Goal: Use online tool/utility: Utilize a website feature to perform a specific function

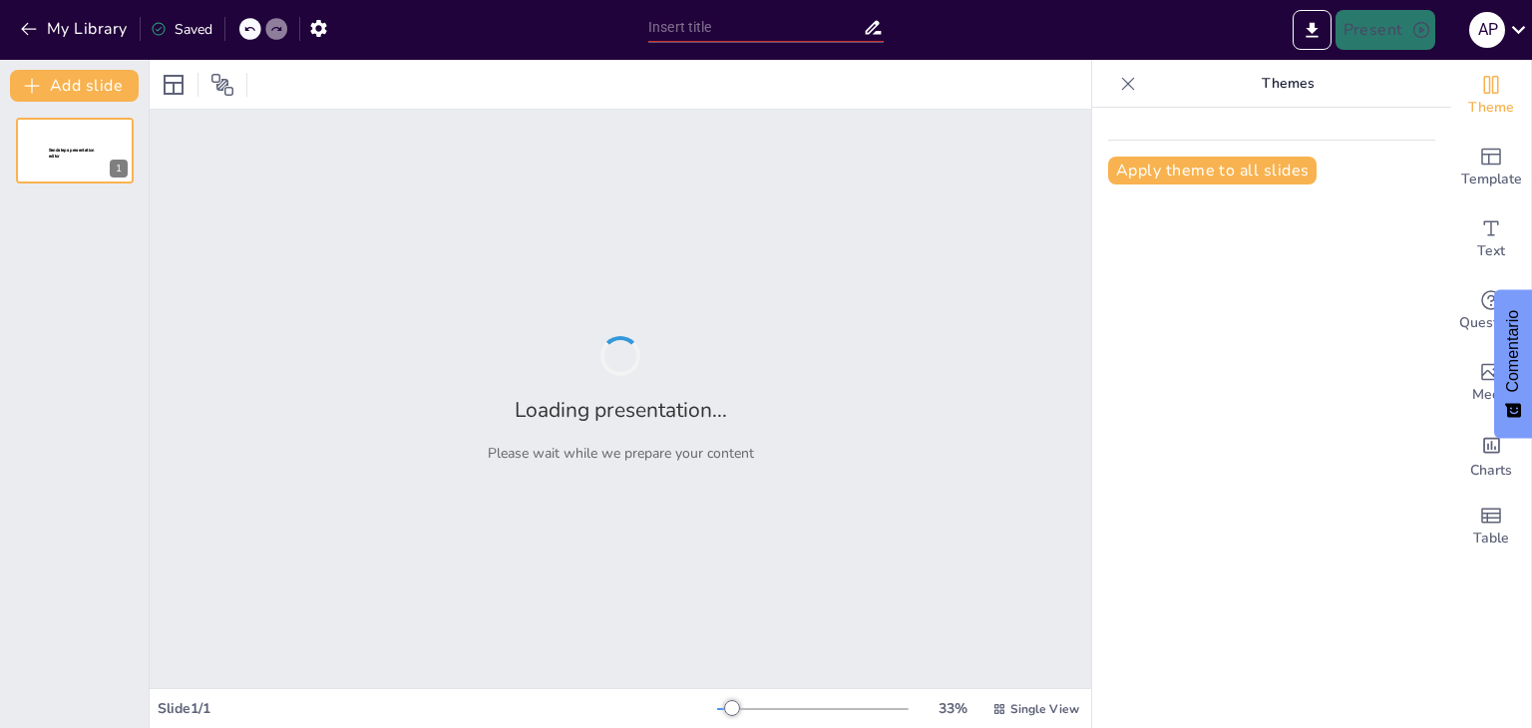
type input "Articulo científico: Los plásticos y las sustancias químicas tóxicas"
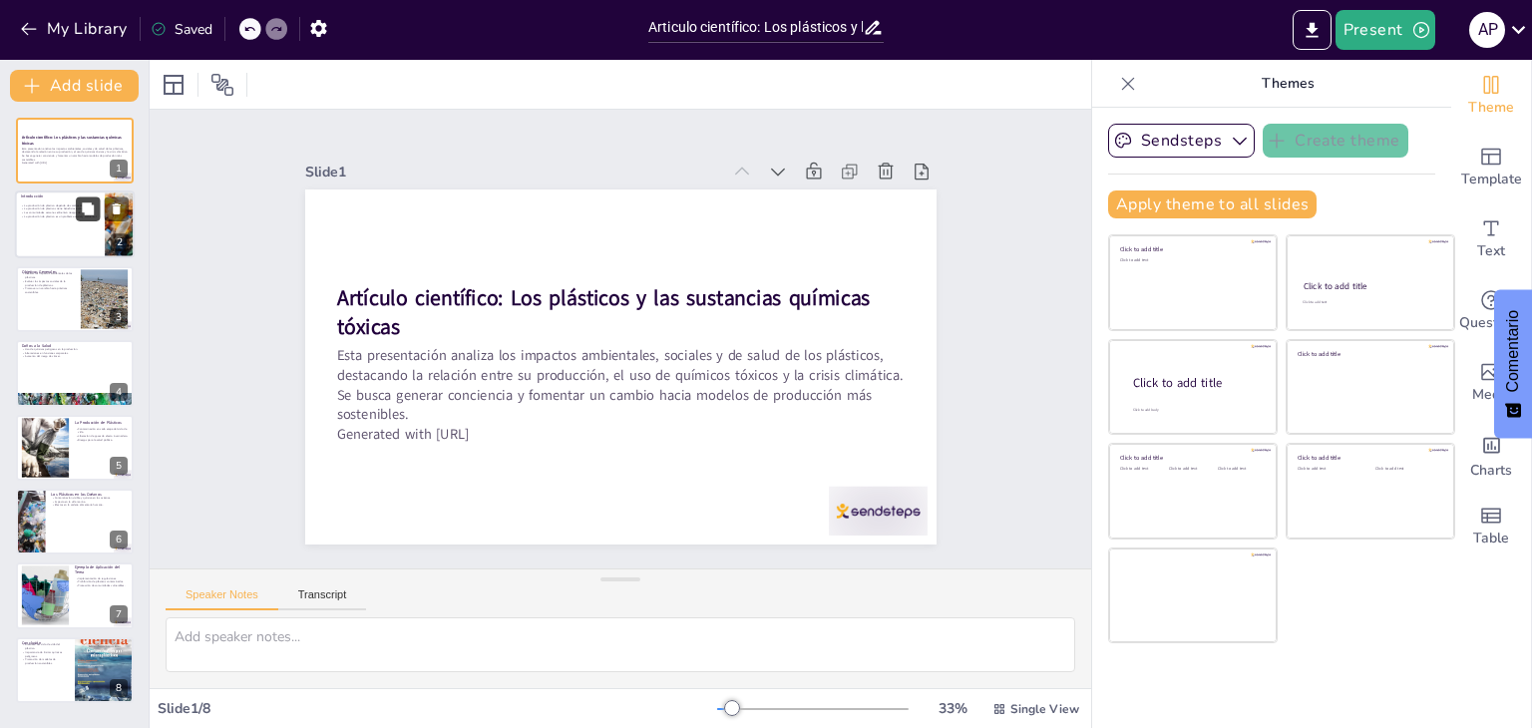
click at [88, 213] on icon at bounding box center [88, 209] width 12 height 12
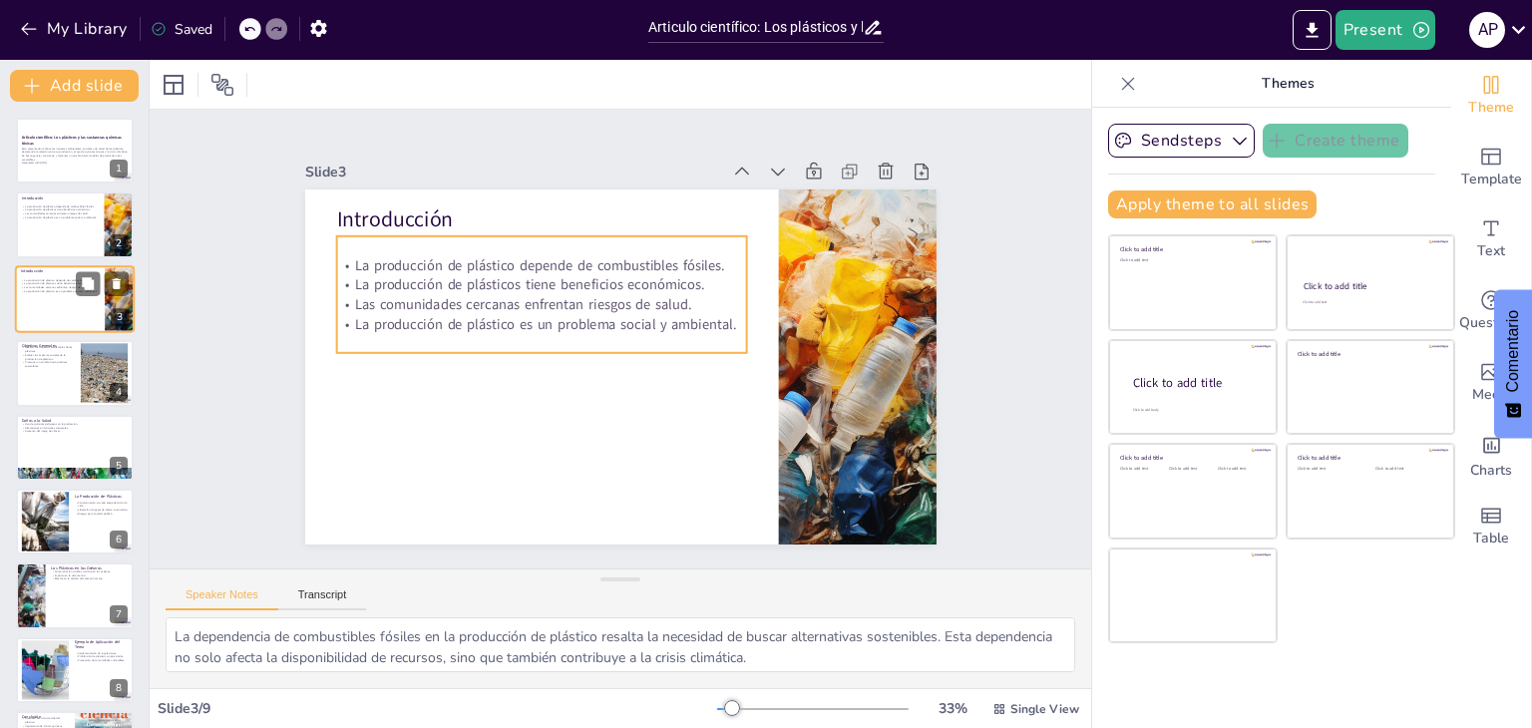
click at [69, 294] on div "La producción de plástico depende de combustibles fósiles. La producción de plá…" at bounding box center [60, 285] width 78 height 22
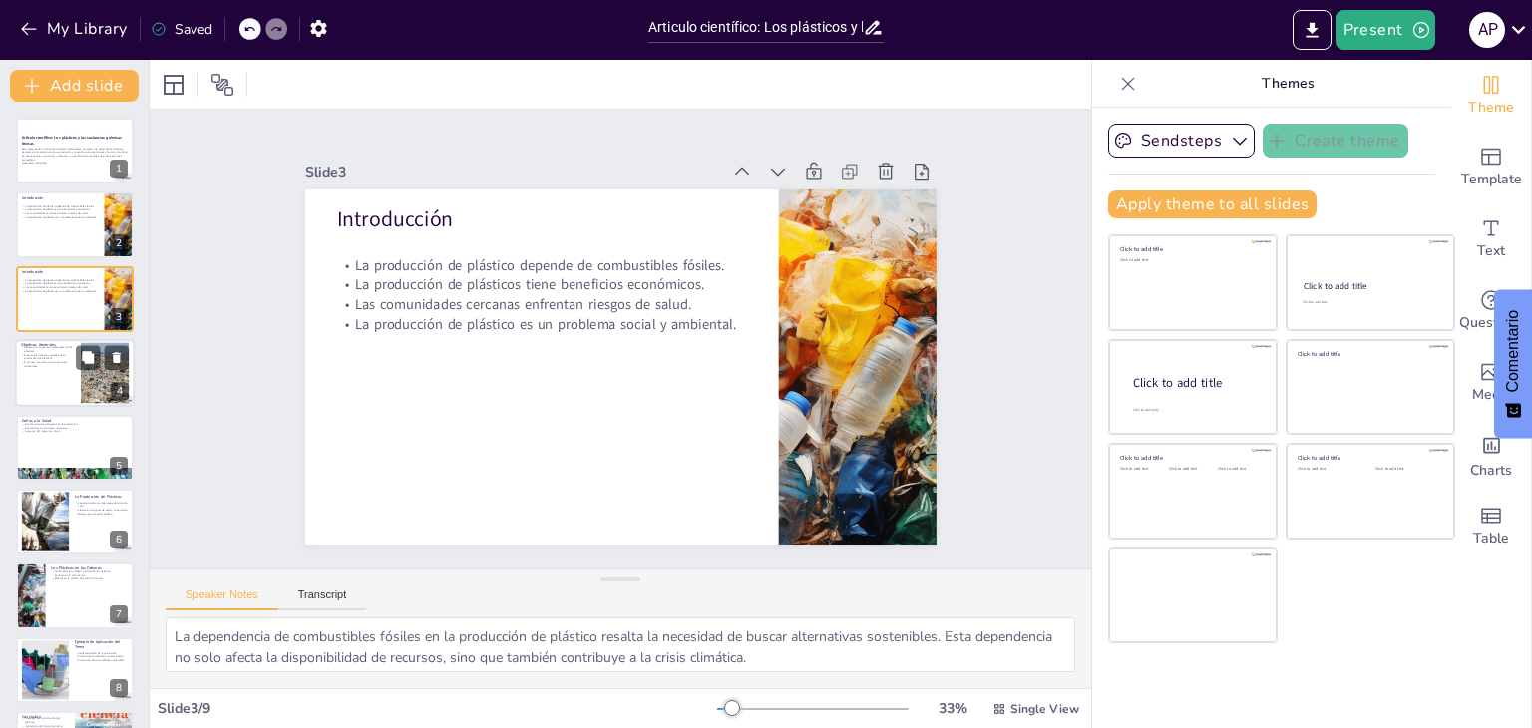
click at [50, 364] on p "Promover un cambio hacia prácticas sostenibles." at bounding box center [48, 364] width 54 height 7
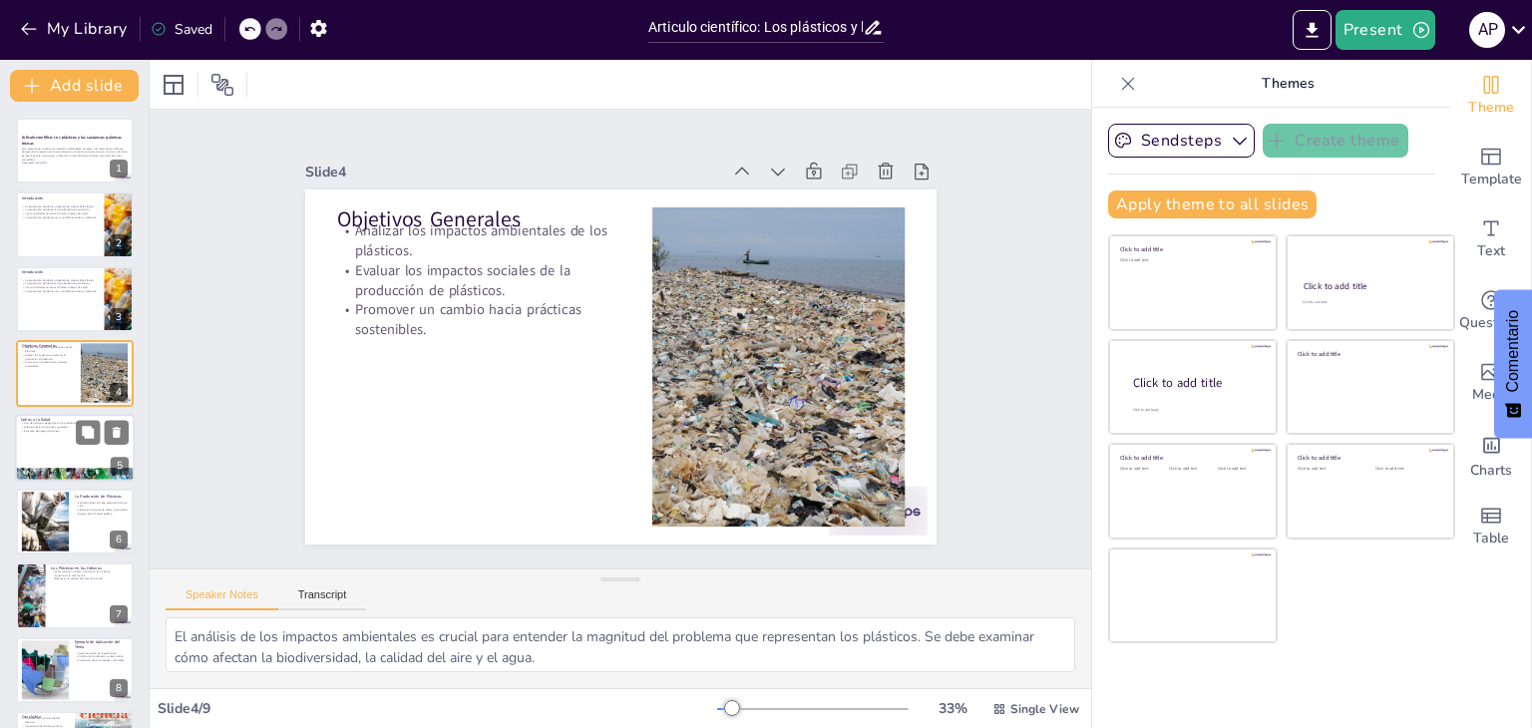
click at [47, 426] on p "Alteraciones en funciones corporales." at bounding box center [75, 427] width 108 height 4
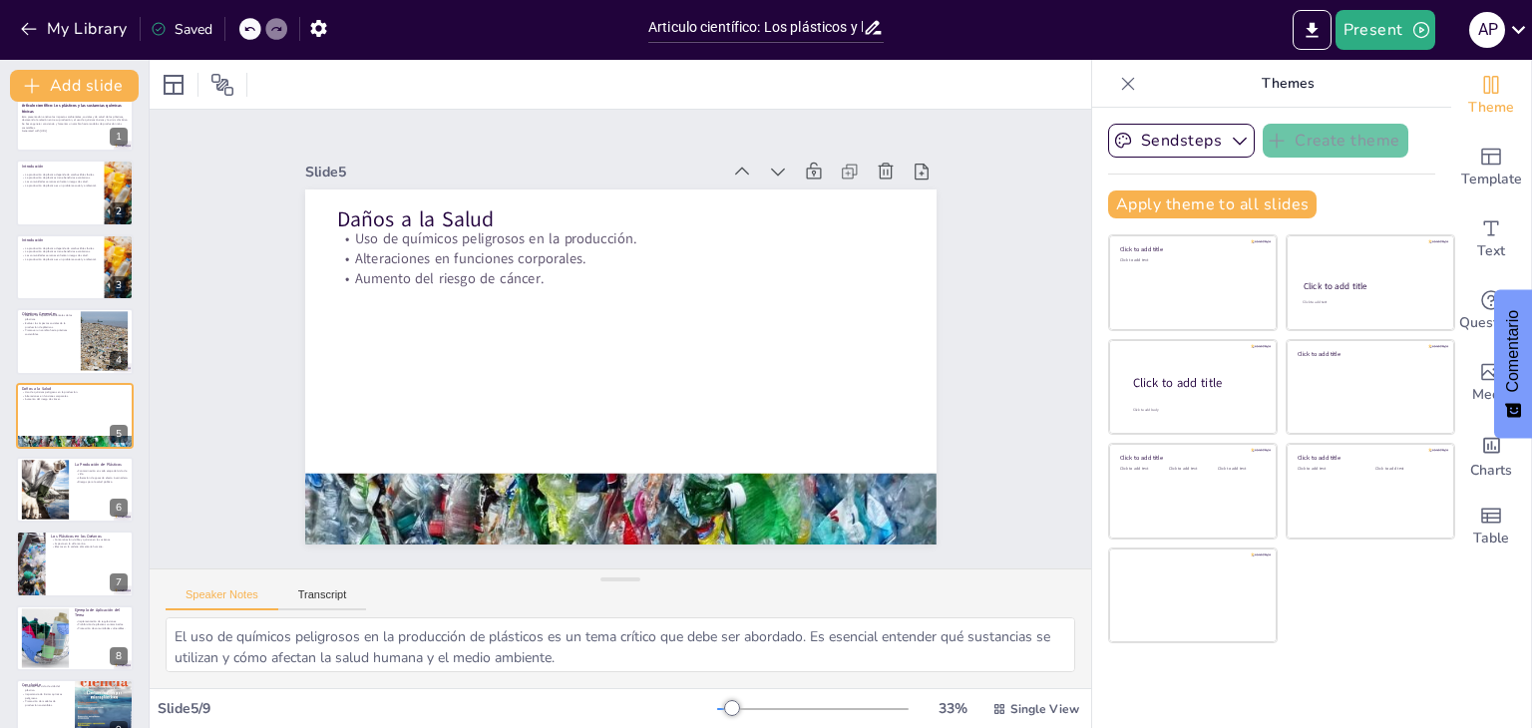
scroll to position [65, 0]
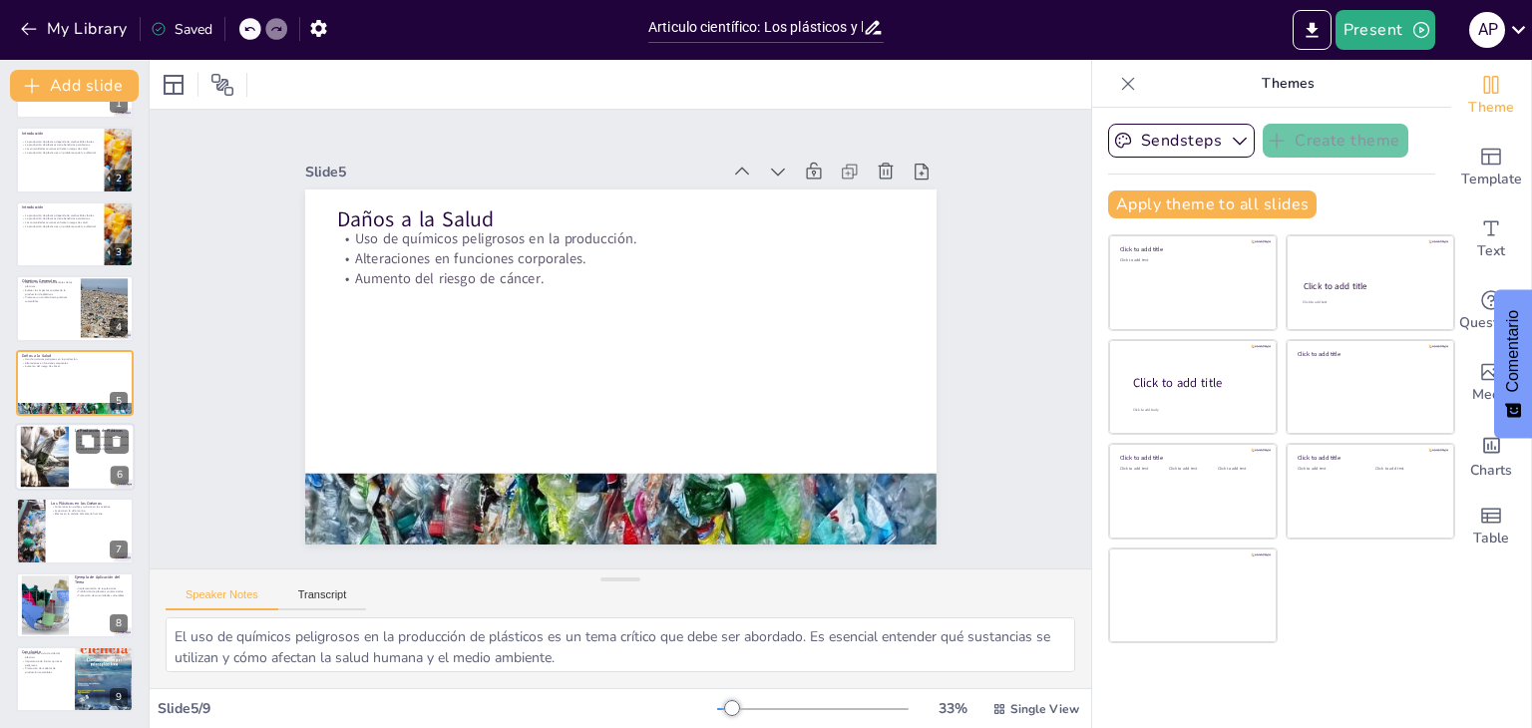
click at [73, 436] on div at bounding box center [75, 457] width 120 height 68
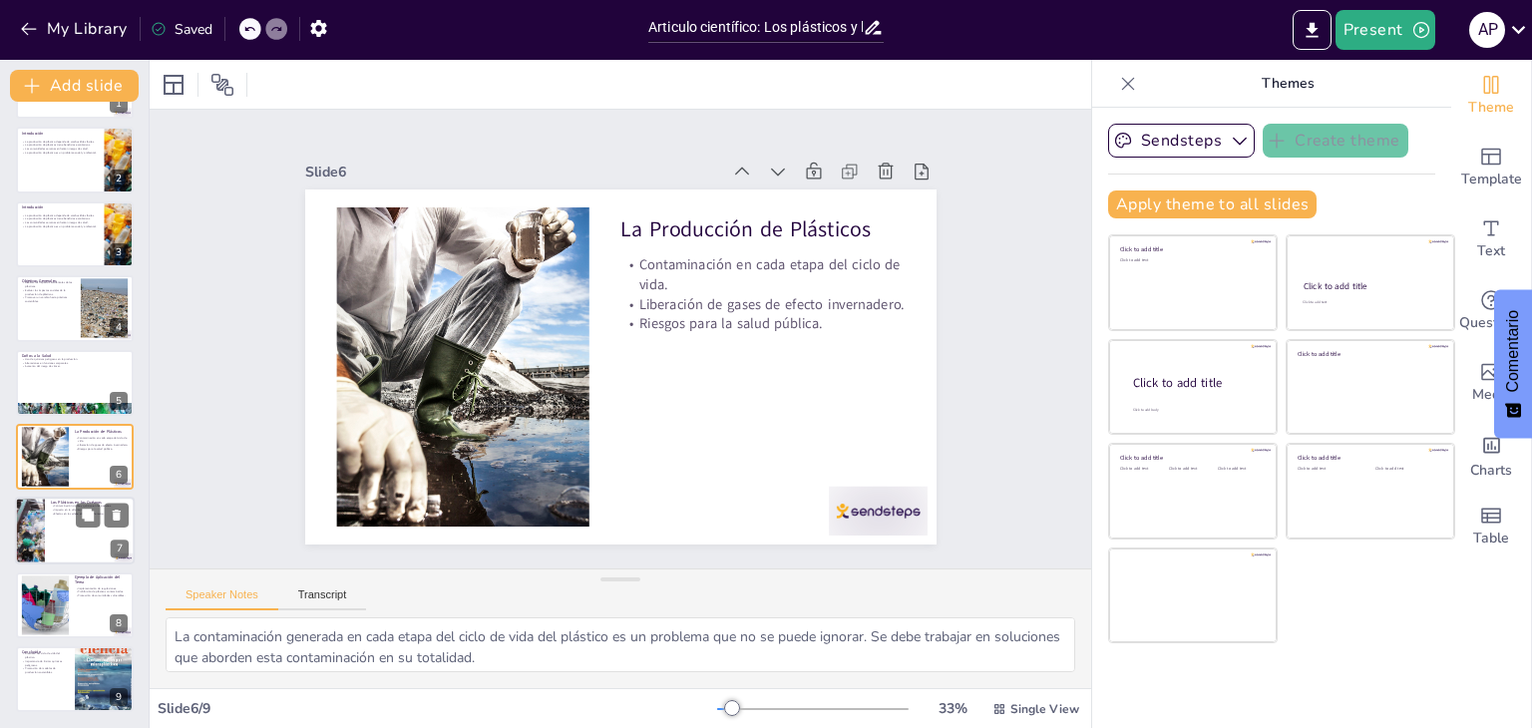
click at [41, 518] on div at bounding box center [30, 532] width 92 height 68
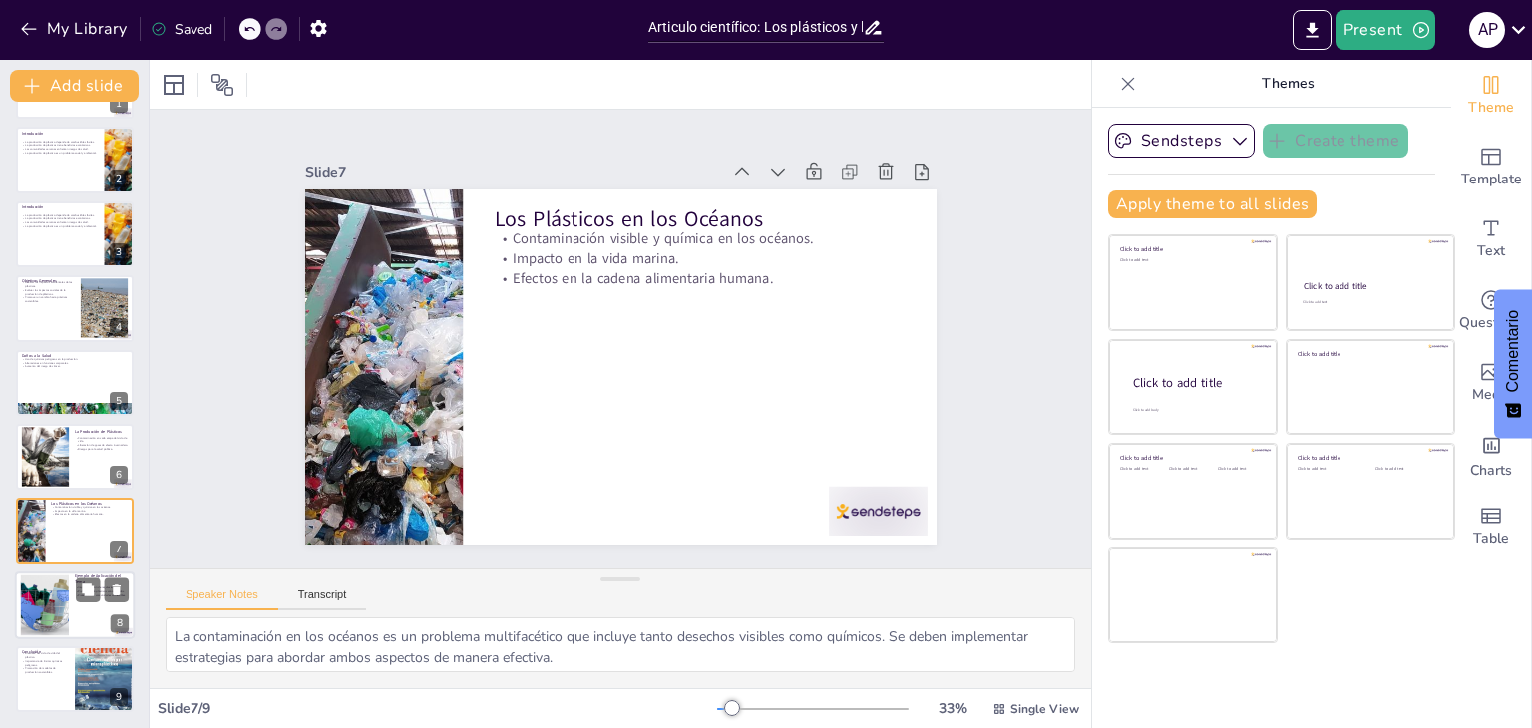
click at [40, 590] on div at bounding box center [45, 604] width 111 height 61
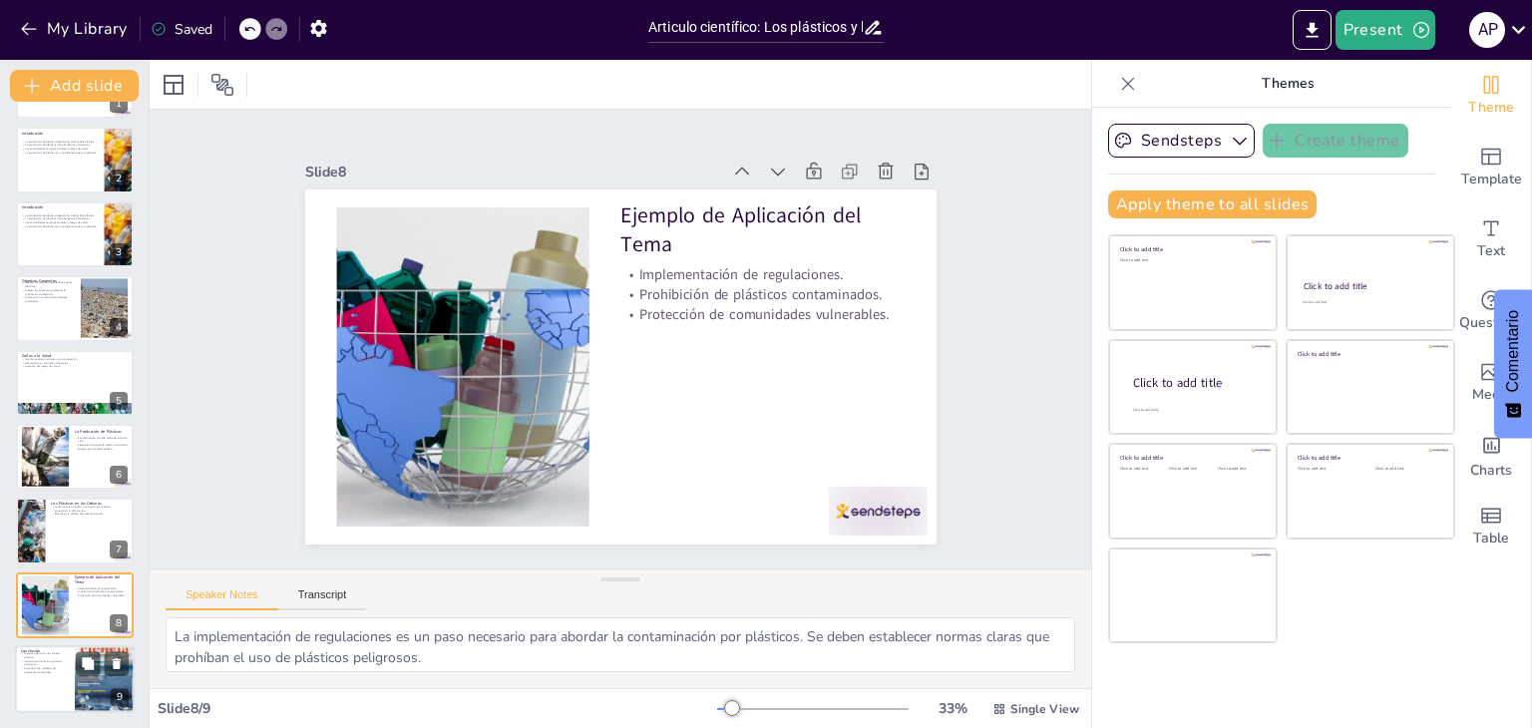
click at [40, 667] on p "Promoción de modelos de producción sostenibles." at bounding box center [45, 669] width 48 height 7
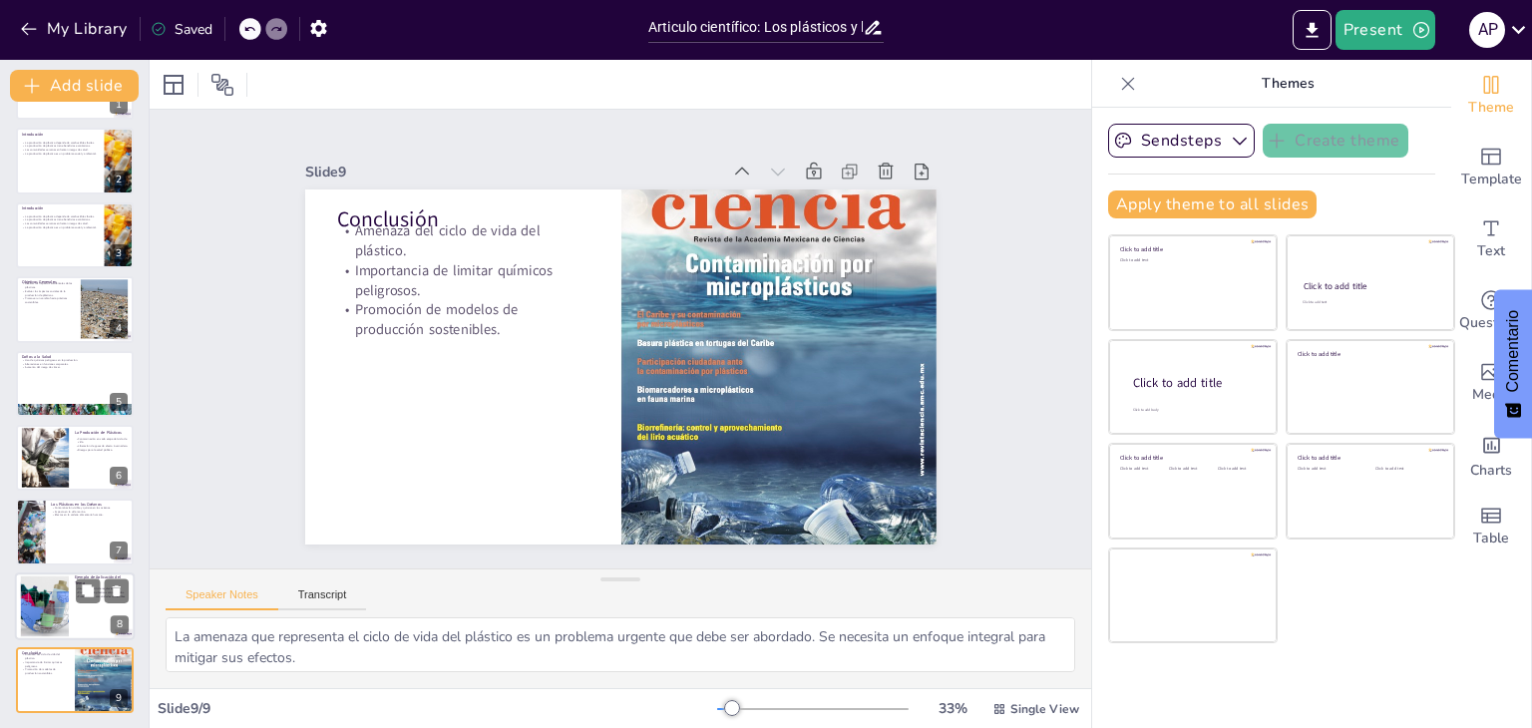
click at [48, 586] on div at bounding box center [45, 605] width 111 height 61
type textarea "La implementación de regulaciones es un paso necesario para abordar la contamin…"
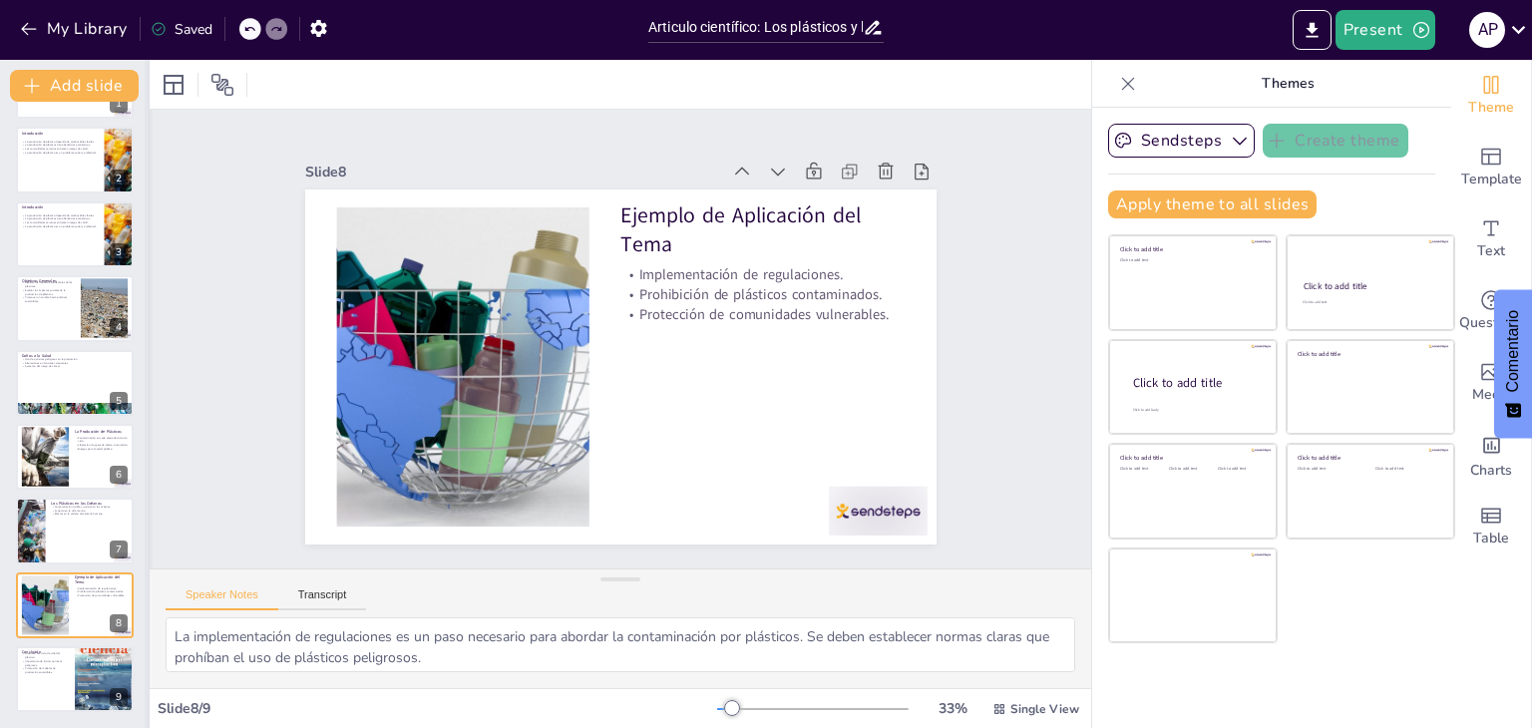
click at [145, 552] on div at bounding box center [149, 394] width 8 height 668
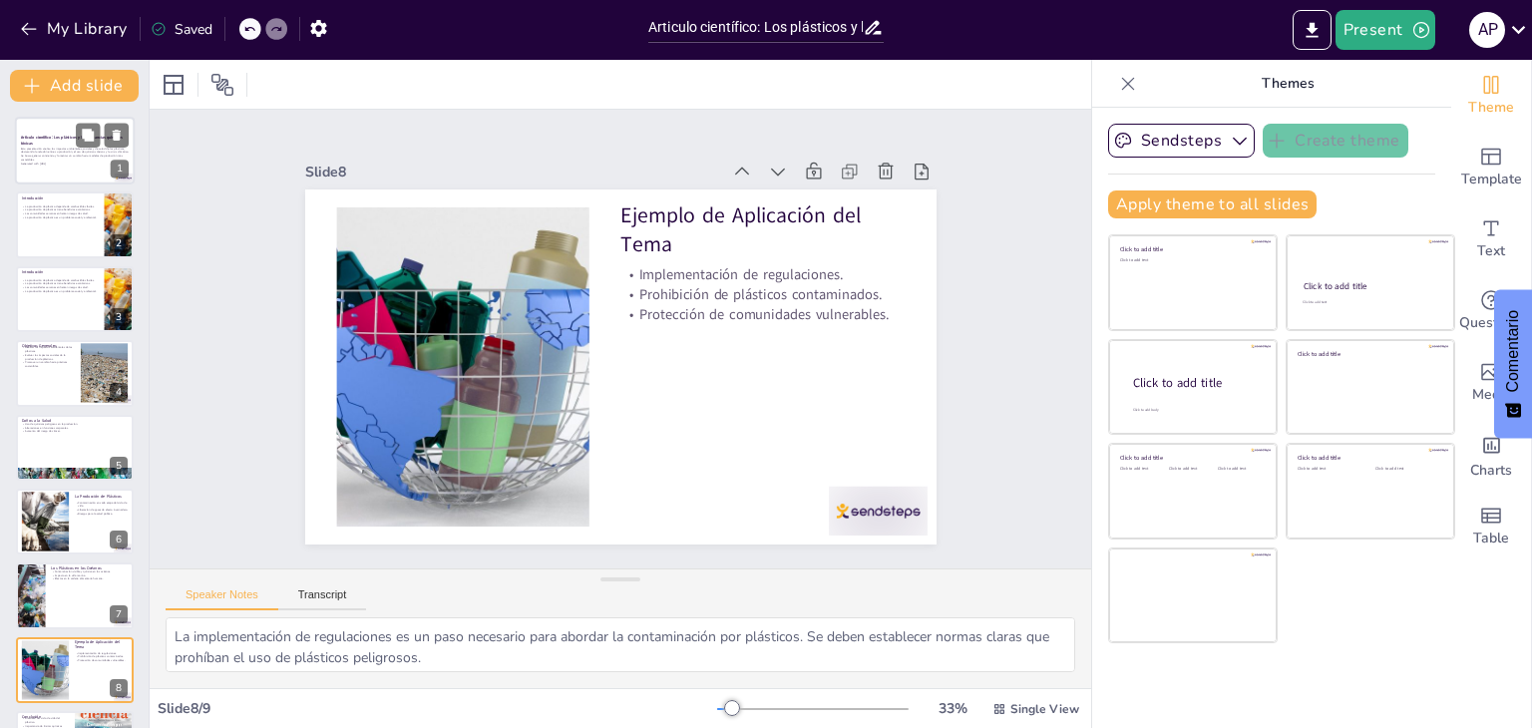
click at [76, 154] on p "Esta presentación analiza los impactos ambientales, sociales y de salud de los …" at bounding box center [75, 154] width 108 height 15
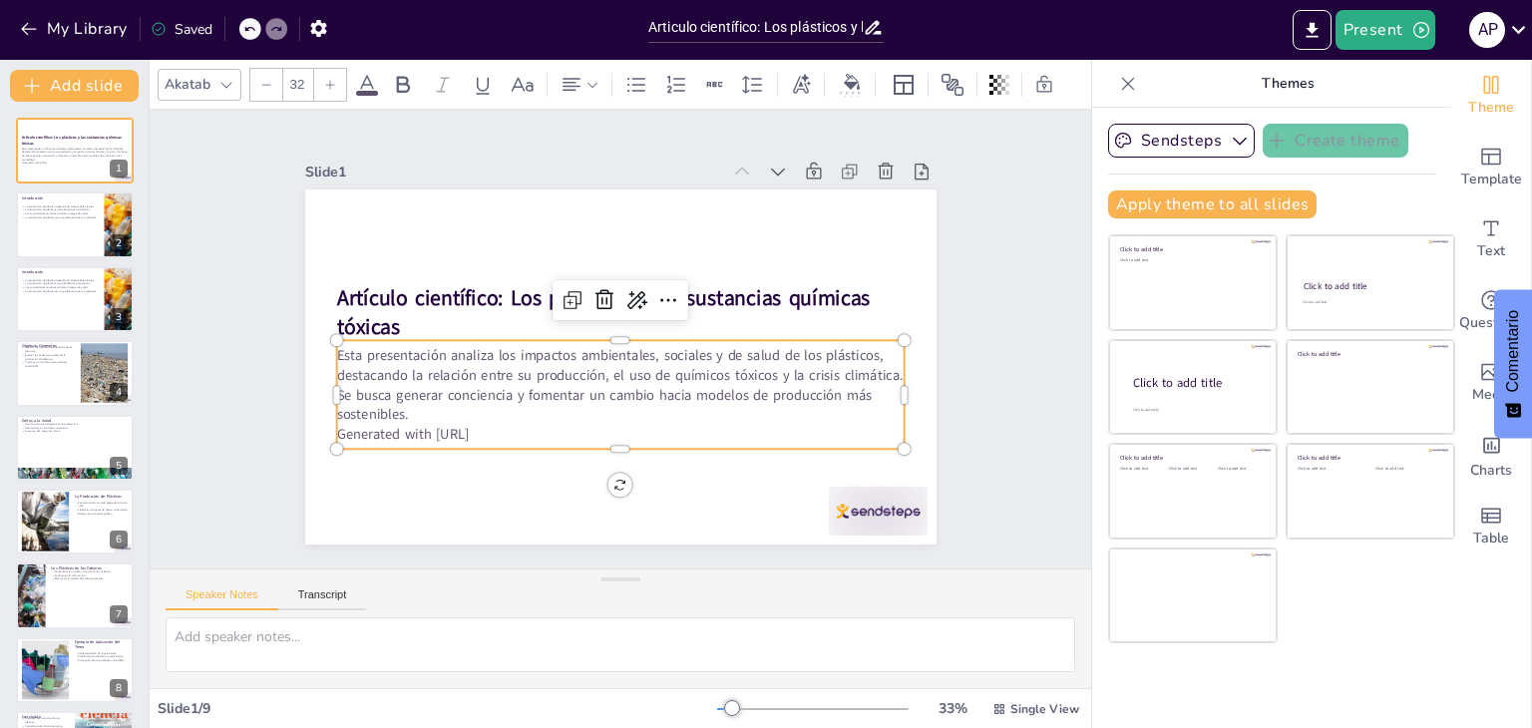
click at [471, 436] on p "Generated with [URL]" at bounding box center [538, 387] width 301 height 502
click at [496, 439] on p "Generated with [URL]" at bounding box center [693, 273] width 395 height 435
click at [505, 428] on p "Generated with [URL]" at bounding box center [541, 397] width 350 height 471
click at [500, 428] on p "Generated with [URL]" at bounding box center [541, 396] width 350 height 471
click at [637, 348] on icon at bounding box center [651, 362] width 28 height 28
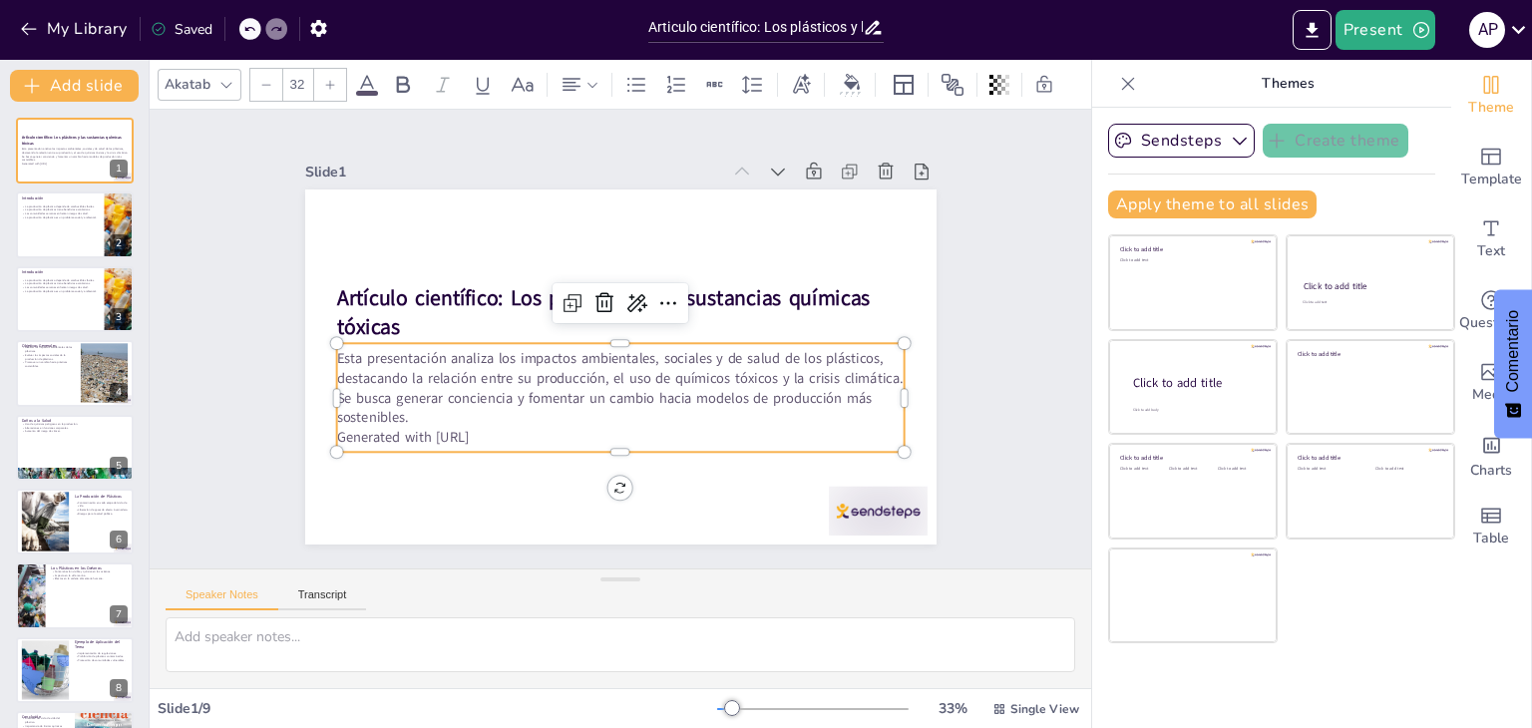
click at [551, 420] on p "Generated with [URL]" at bounding box center [547, 404] width 395 height 436
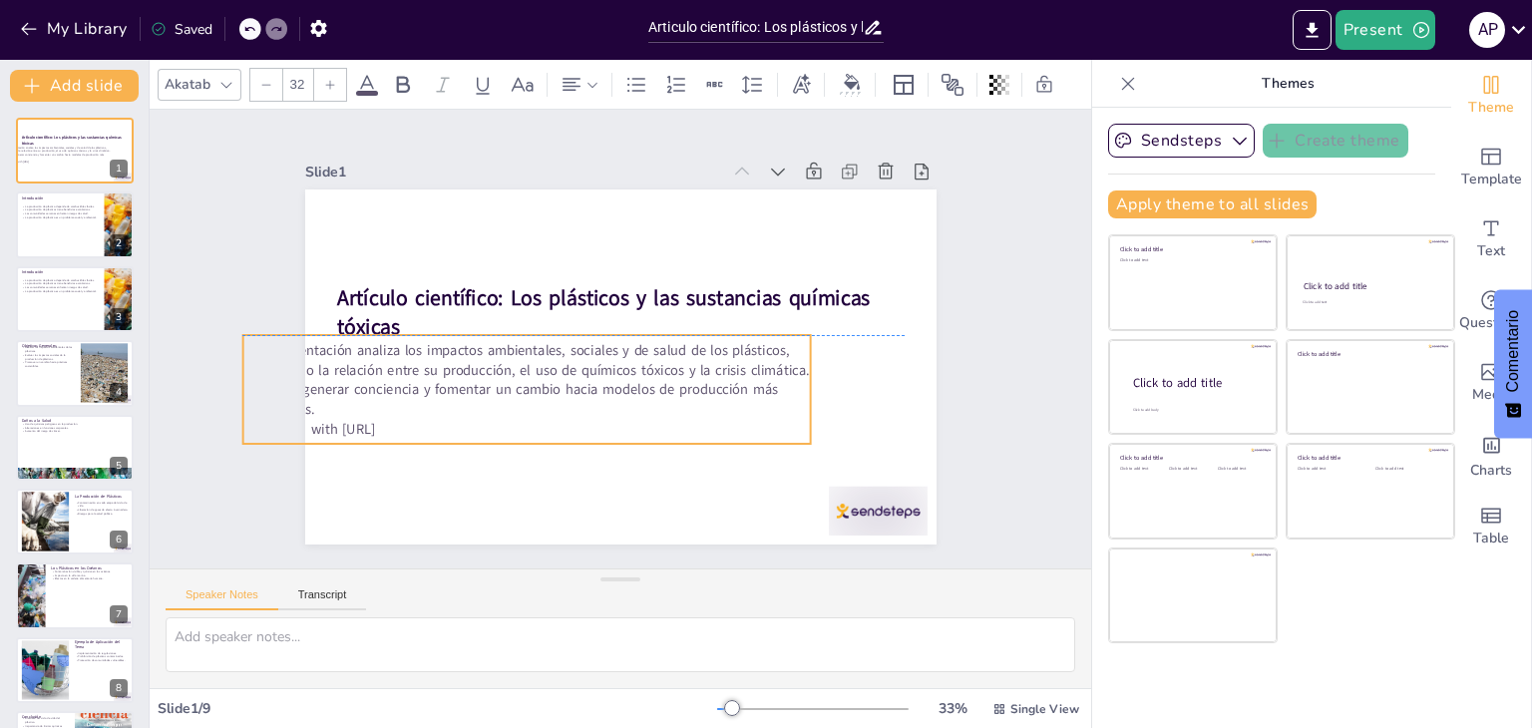
drag, startPoint x: 533, startPoint y: 421, endPoint x: 223, endPoint y: 387, distance: 311.0
click at [223, 387] on div "Slide 1 Artículo científico: Los plásticos y las sustancias químicas tóxicas Es…" at bounding box center [620, 339] width 1016 height 644
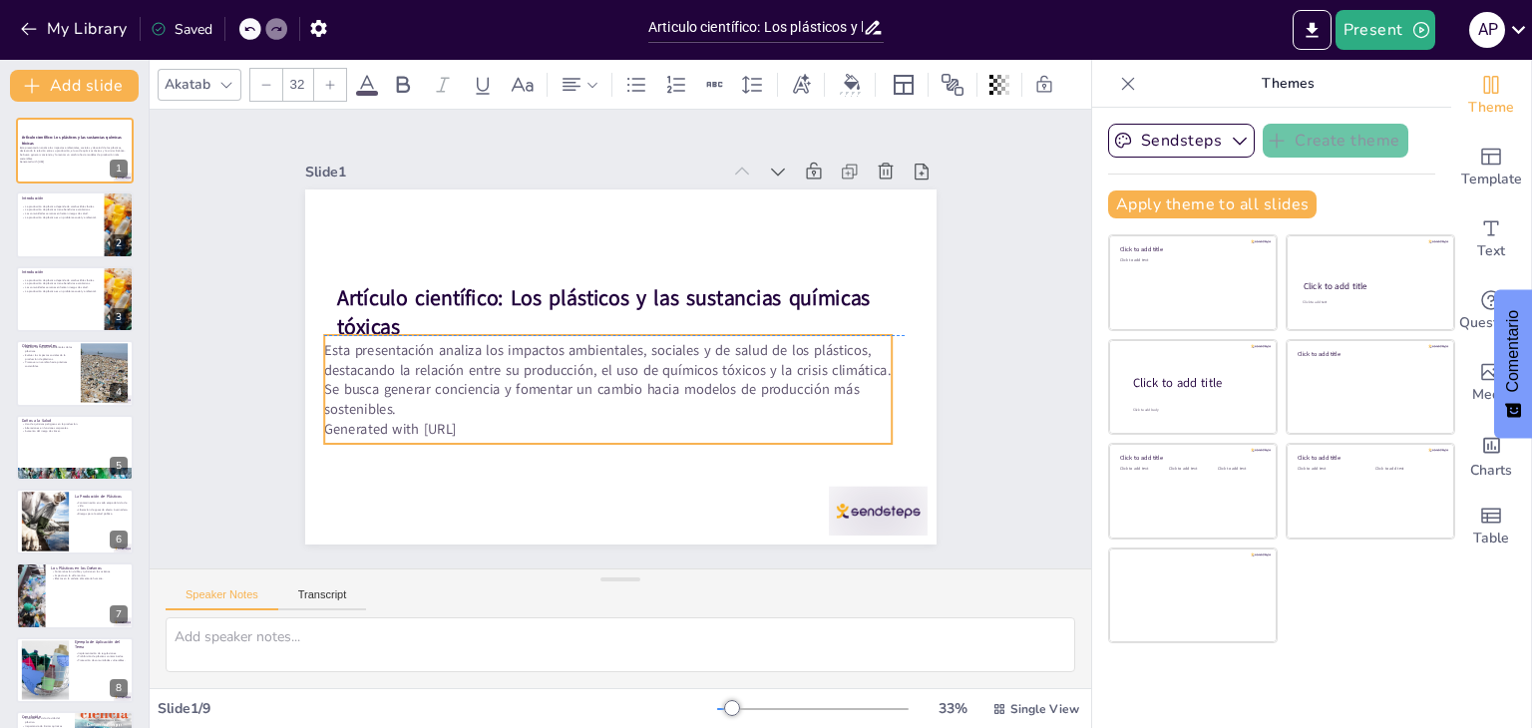
drag, startPoint x: 298, startPoint y: 395, endPoint x: 600, endPoint y: 420, distance: 303.2
click at [600, 347] on p "Generated with [URL]" at bounding box center [604, 250] width 546 height 194
click at [602, 419] on p "Generated with [URL]" at bounding box center [564, 409] width 502 height 301
click at [602, 419] on p "Generated with [URL]" at bounding box center [588, 424] width 559 height 138
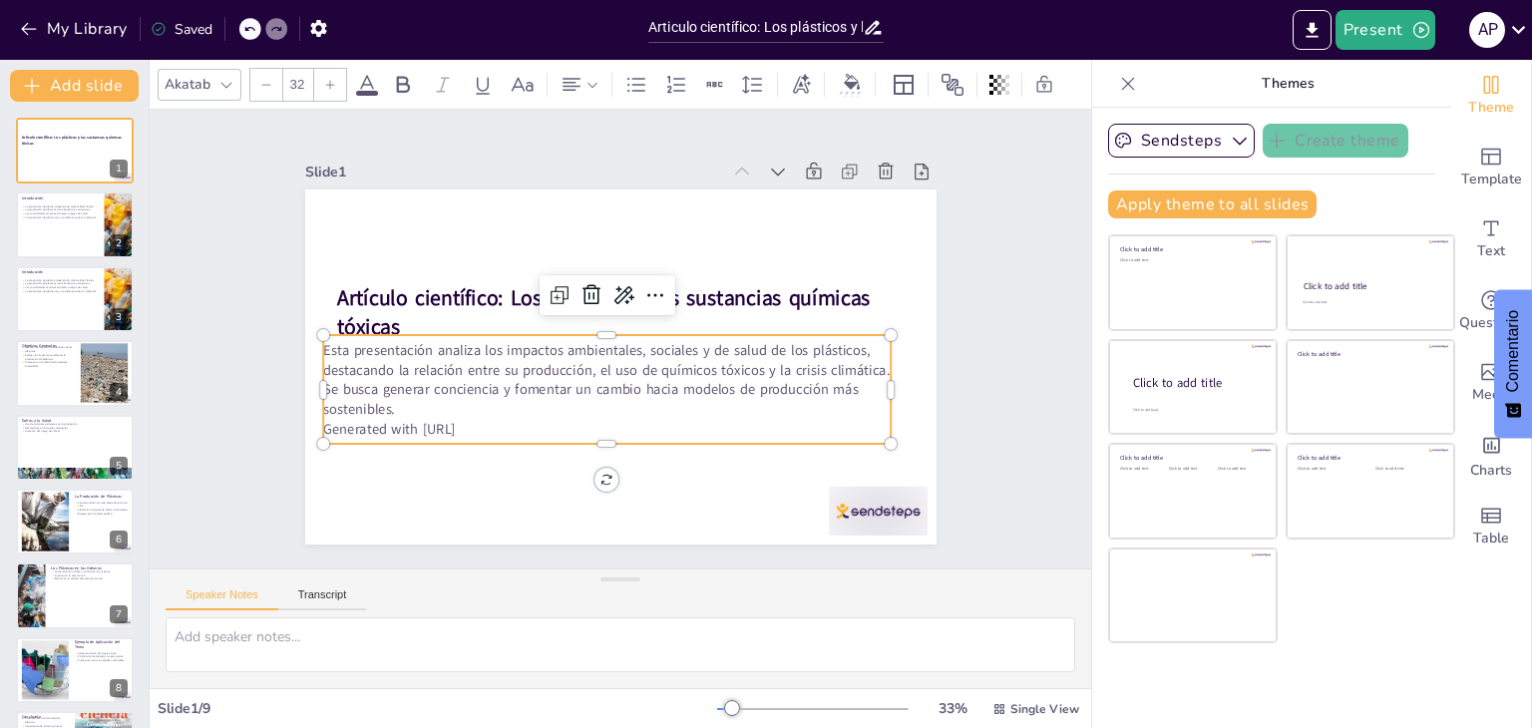
drag, startPoint x: 602, startPoint y: 419, endPoint x: 605, endPoint y: 440, distance: 21.2
click at [605, 440] on div "Artículo científico: Los plásticos y las sustancias químicas tóxicas Esta prese…" at bounding box center [611, 366] width 710 height 533
click at [628, 423] on p "Generated with [URL]" at bounding box center [540, 381] width 350 height 471
click at [261, 205] on div "Slide 1 Artículo científico: Los plásticos y las sustancias químicas tóxicas Es…" at bounding box center [619, 338] width 849 height 727
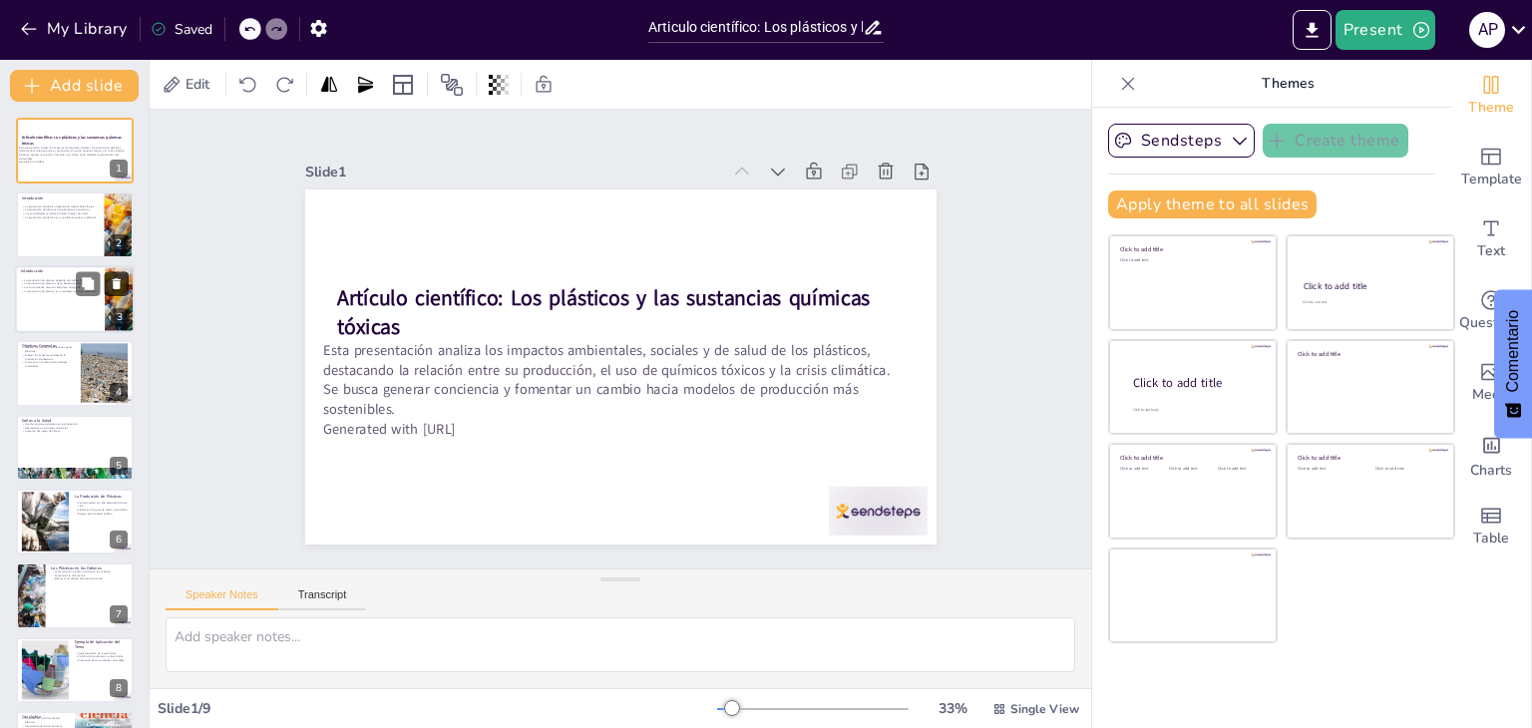
click at [114, 287] on icon at bounding box center [117, 283] width 8 height 11
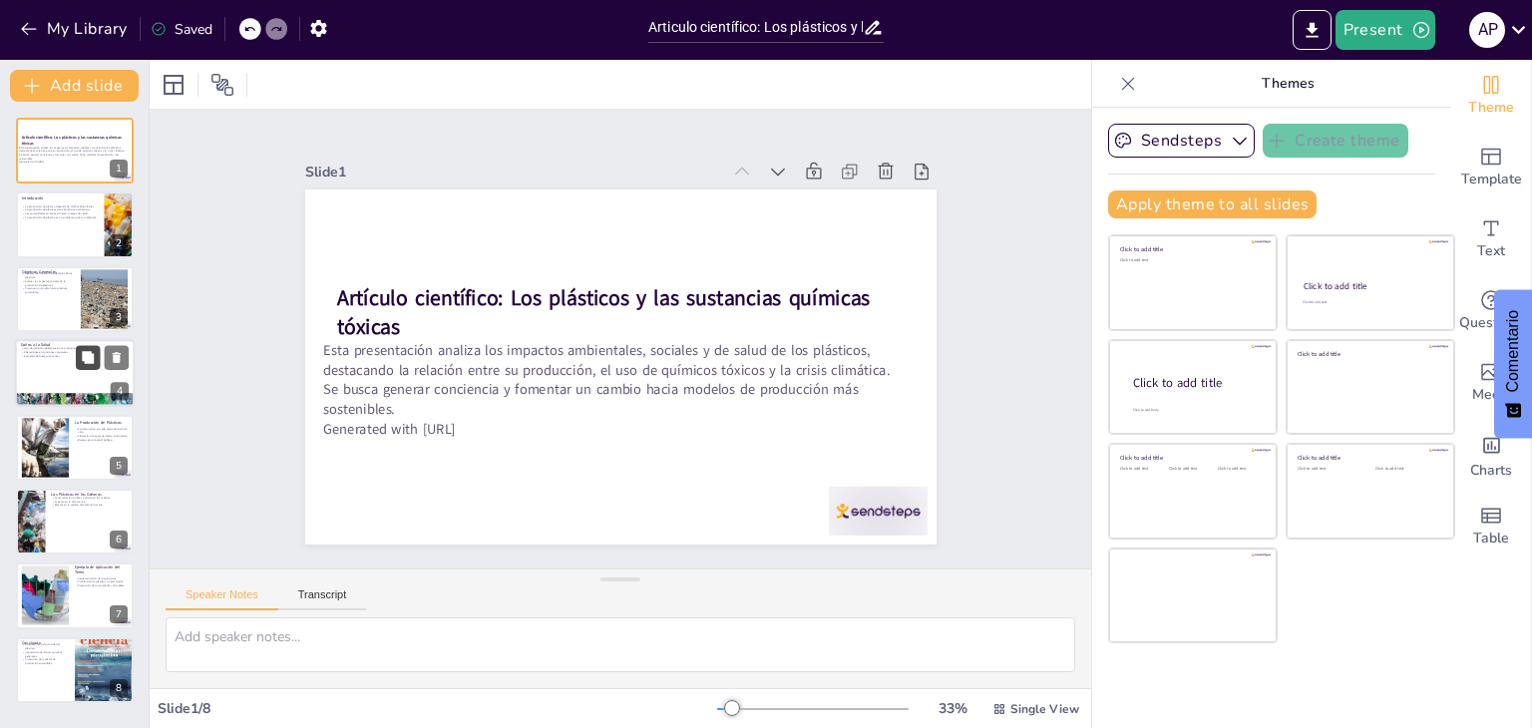
click at [82, 351] on icon at bounding box center [88, 358] width 14 height 14
type textarea "El uso de químicos peligrosos en la producción de plásticos es un tema crítico …"
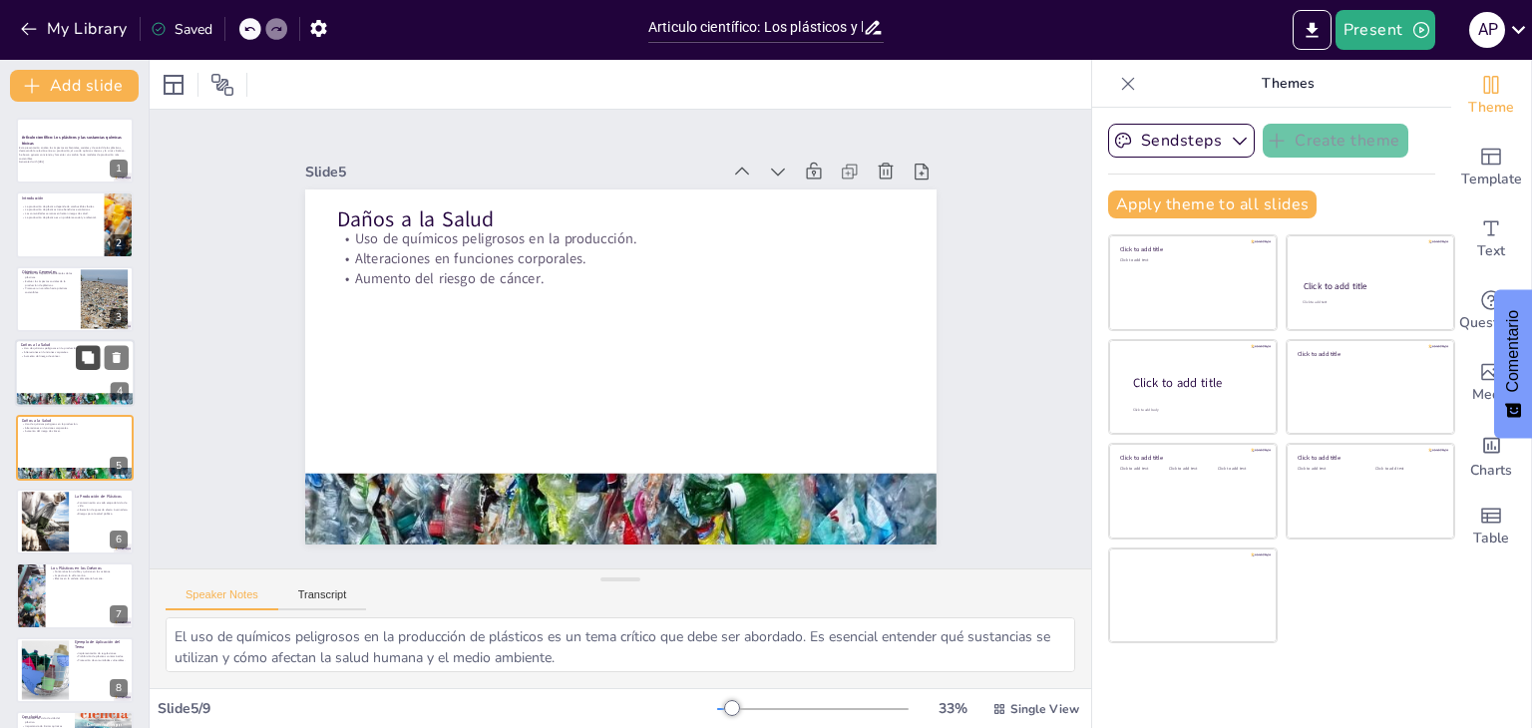
scroll to position [32, 0]
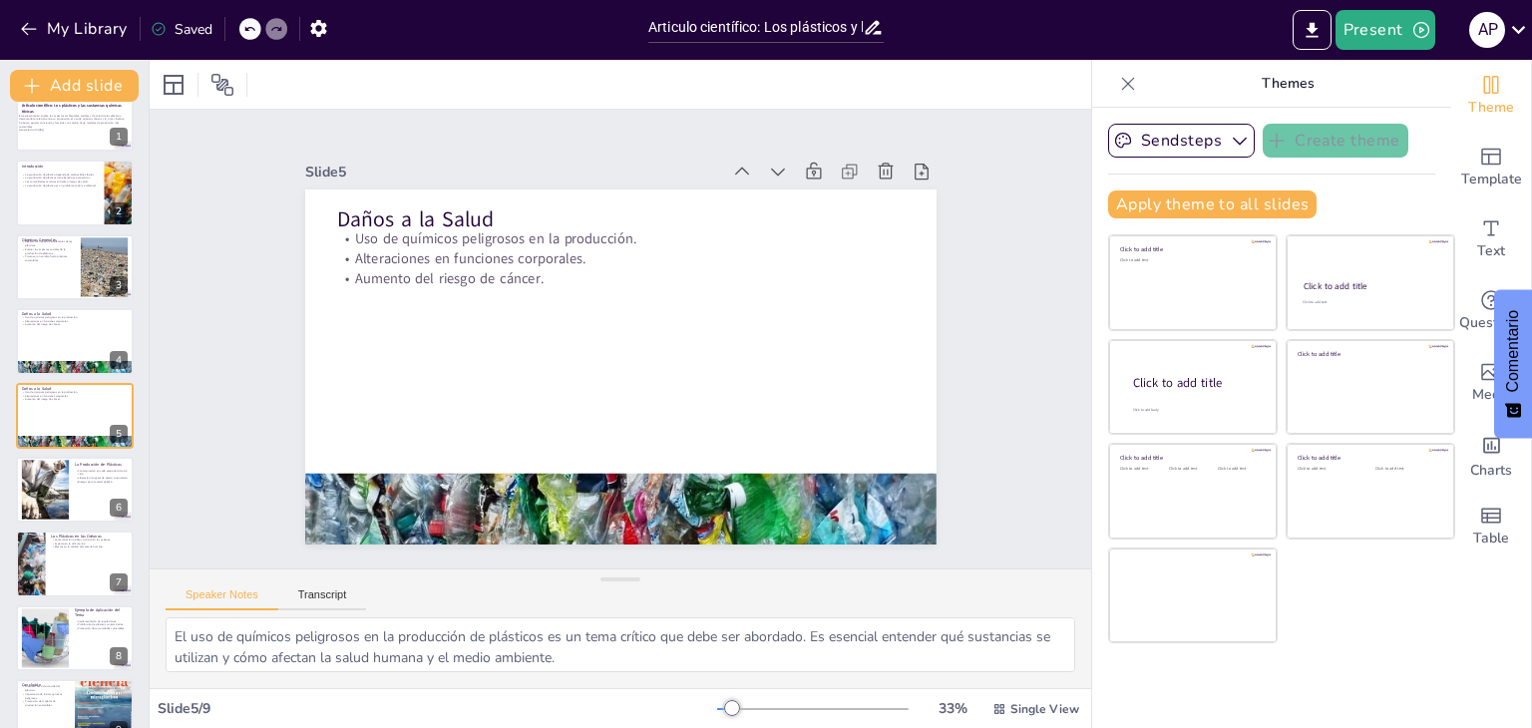
click at [646, 24] on div "Articulo científico: Los plásticos y las sustancias químicas tóxicas" at bounding box center [765, 25] width 255 height 50
drag, startPoint x: 650, startPoint y: 24, endPoint x: 859, endPoint y: 12, distance: 208.8
click at [859, 12] on div "Articulo científico: Los plásticos y las sustancias químicas tóxicas" at bounding box center [765, 24] width 255 height 49
